Goal: Find contact information: Find contact information

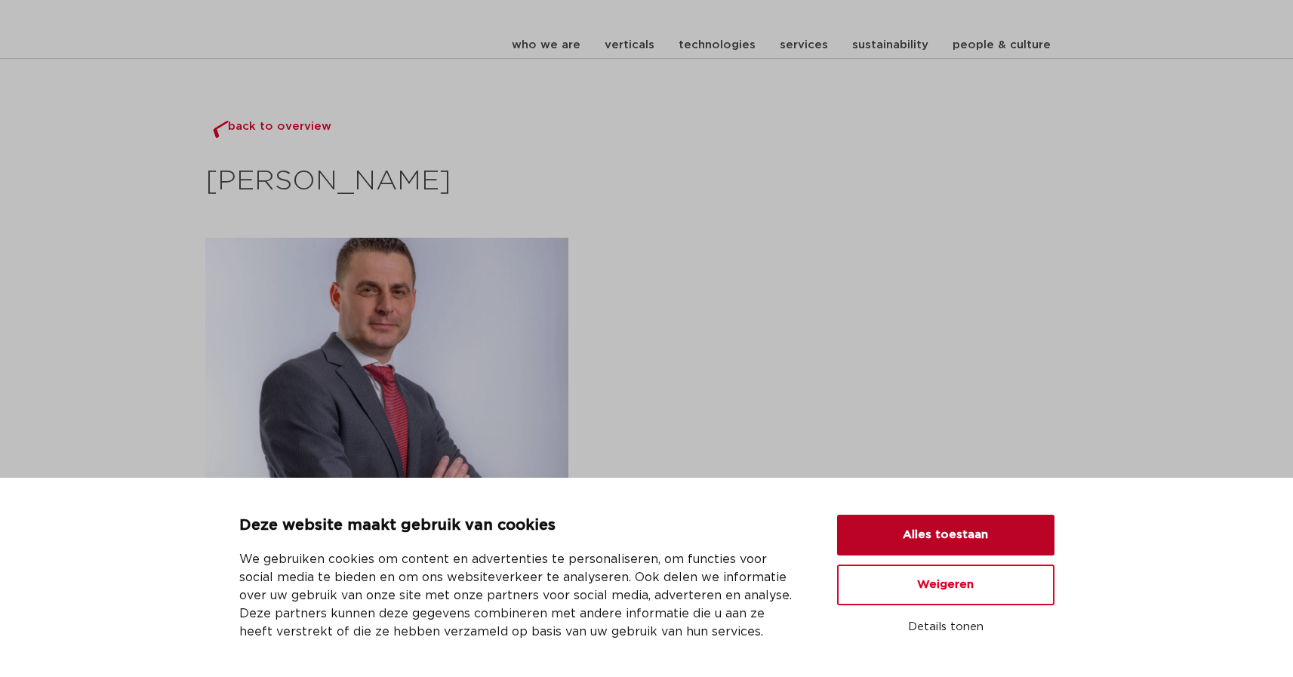
click at [954, 536] on button "Alles toestaan" at bounding box center [945, 535] width 217 height 41
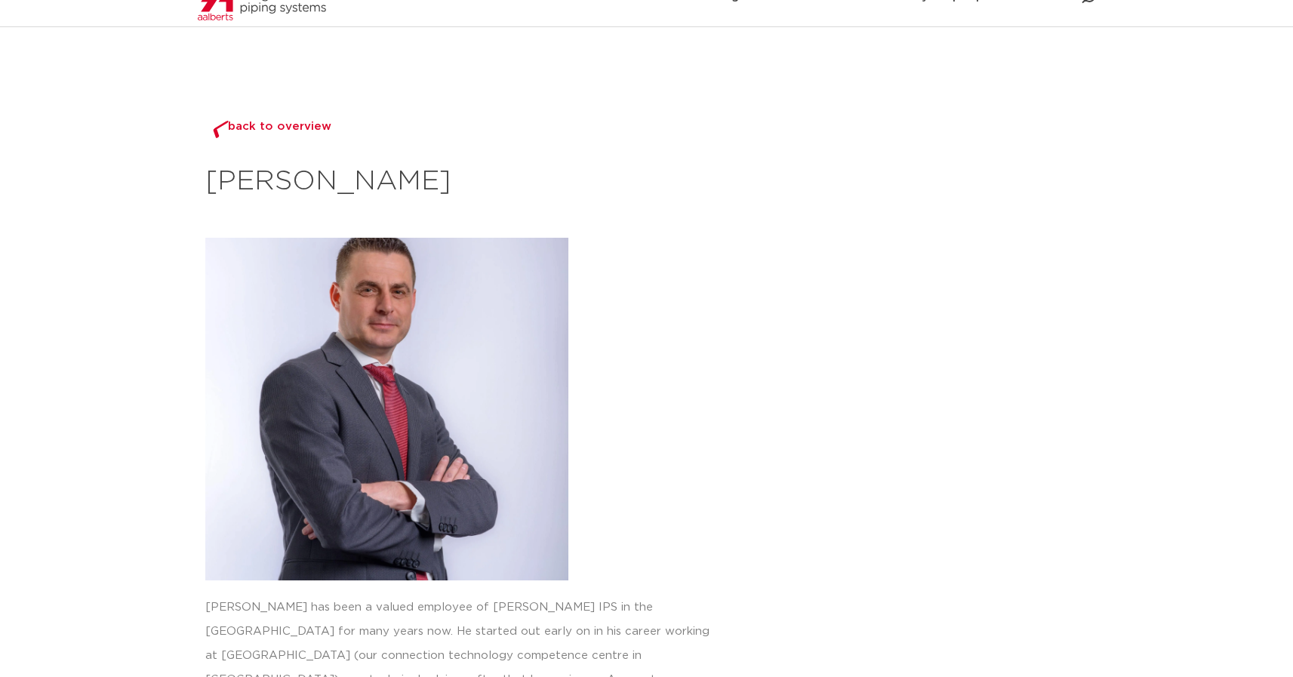
scroll to position [593, 0]
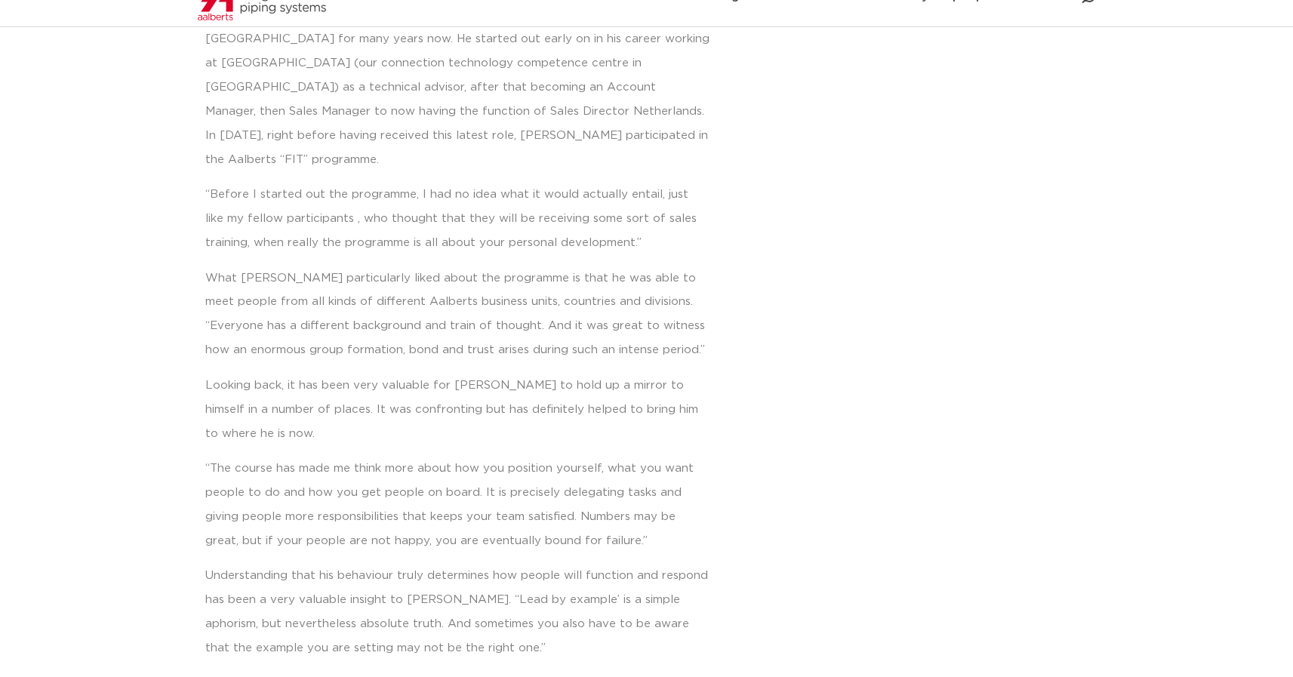
click at [57, 116] on section "back to overview [PERSON_NAME] [PERSON_NAME] has been a valued employee of [PER…" at bounding box center [646, 229] width 1233 height 1416
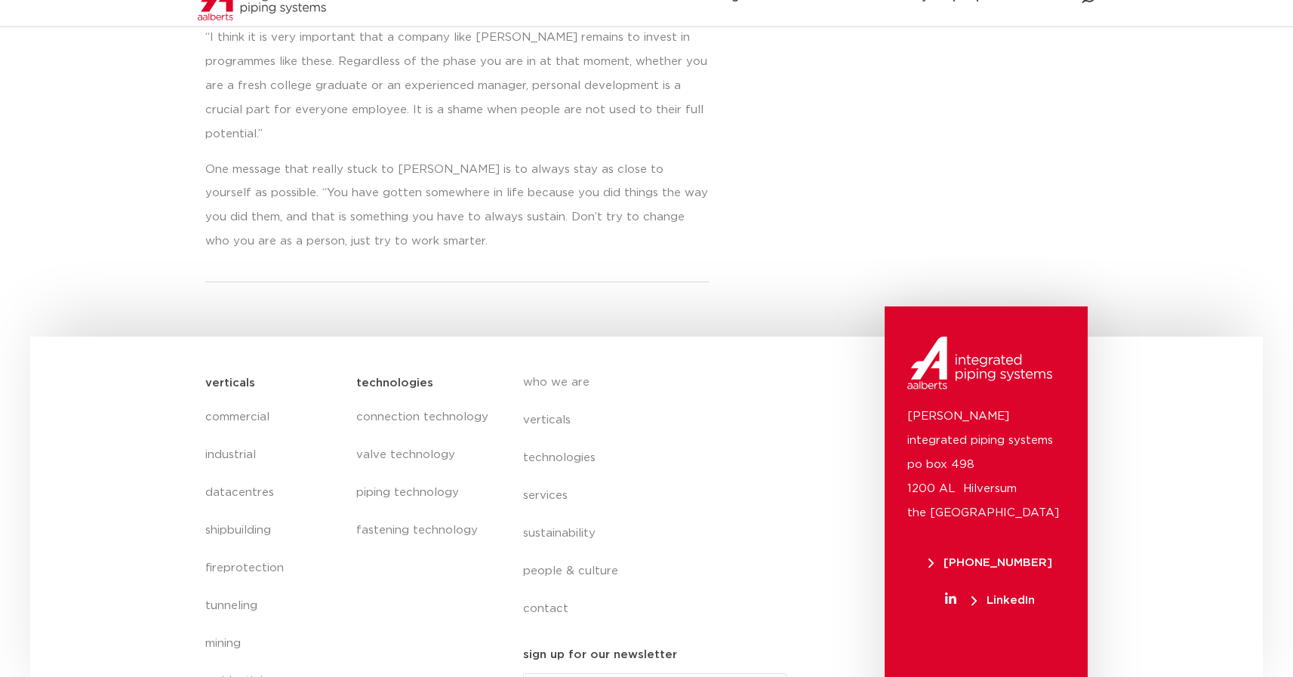
scroll to position [1263, 0]
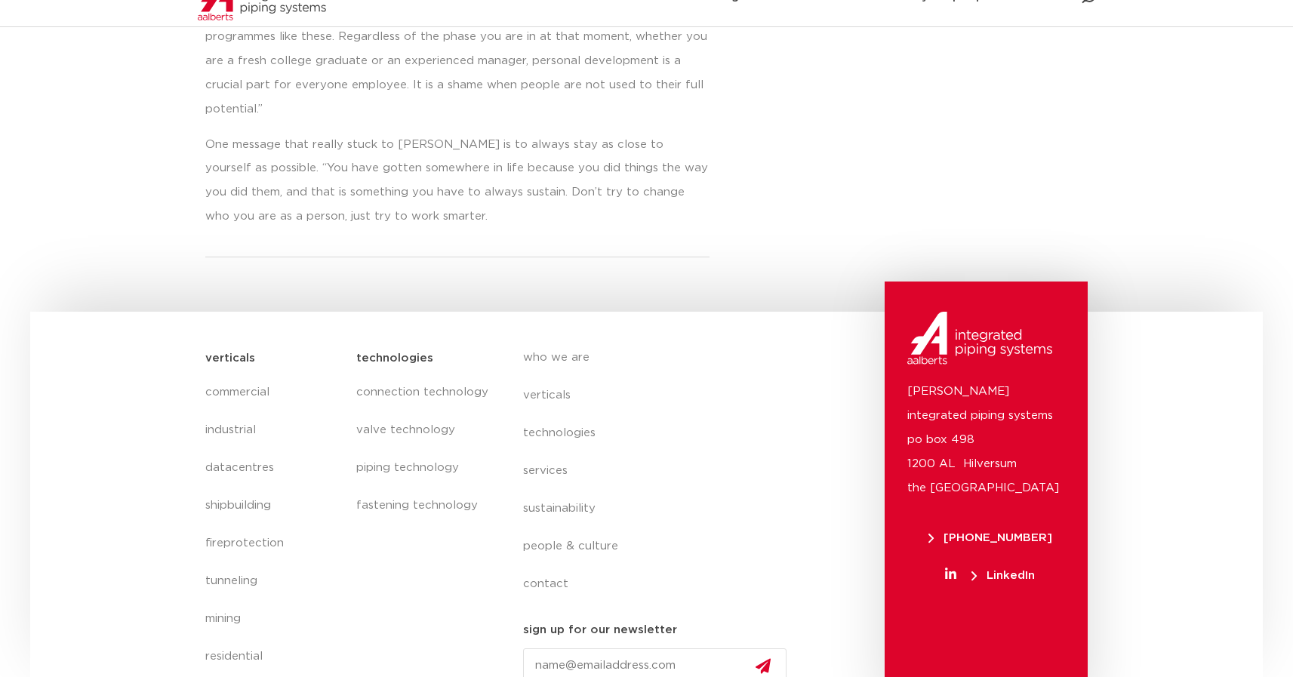
click at [995, 570] on span "LinkedIn" at bounding box center [1003, 575] width 63 height 11
click at [547, 566] on link "contact" at bounding box center [661, 585] width 276 height 38
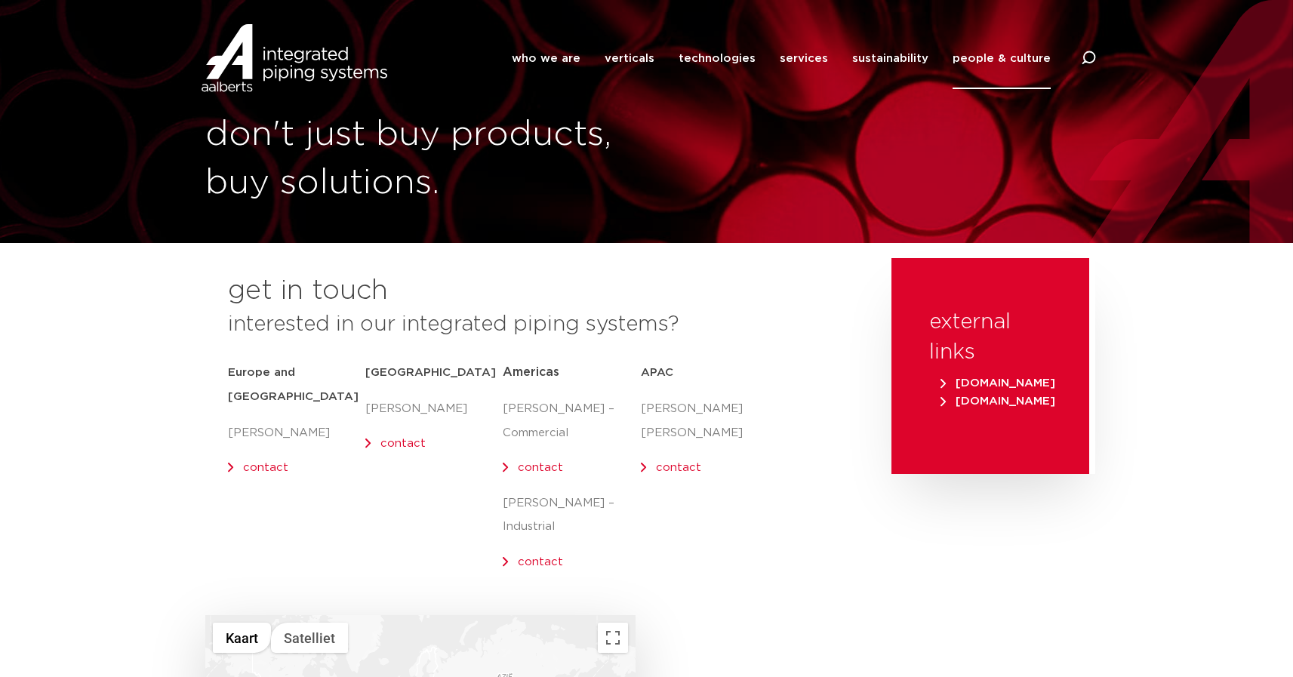
click at [267, 421] on p "Olaf Jansen" at bounding box center [296, 433] width 137 height 24
click at [260, 462] on link "contact" at bounding box center [265, 467] width 45 height 11
